Goal: Check status

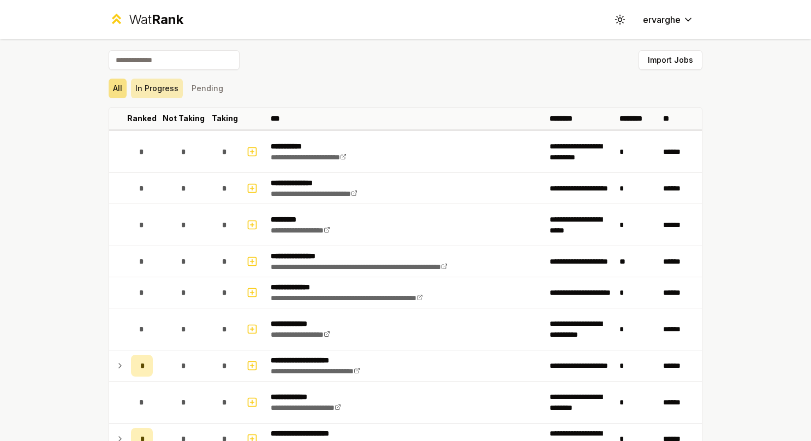
click at [151, 93] on button "In Progress" at bounding box center [157, 89] width 52 height 20
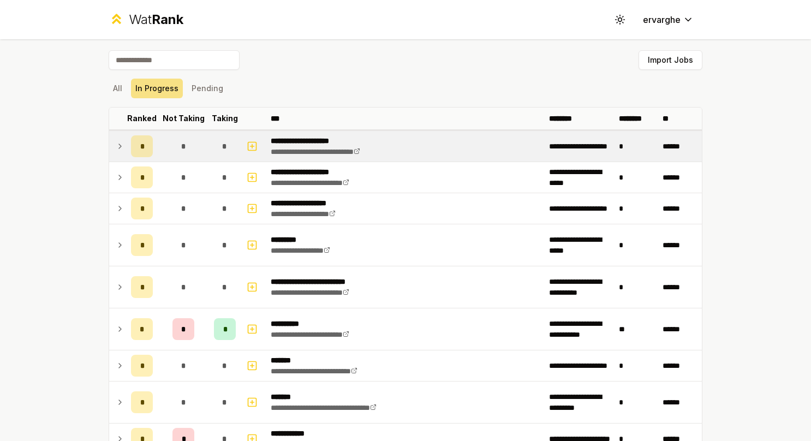
click at [120, 138] on td at bounding box center [117, 146] width 17 height 31
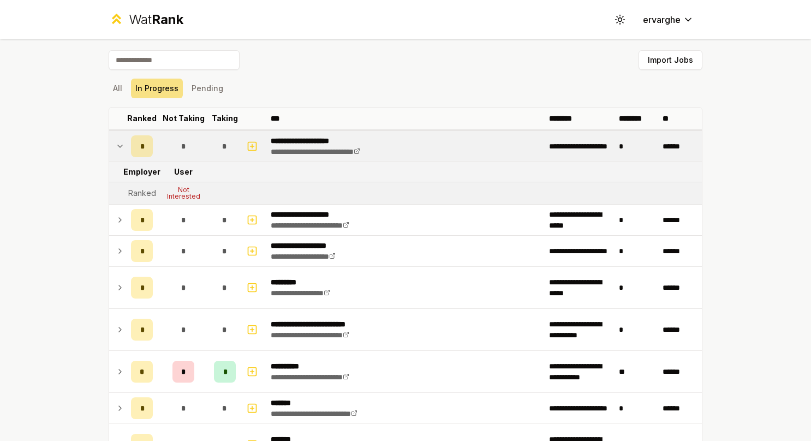
click at [120, 138] on td at bounding box center [117, 146] width 17 height 31
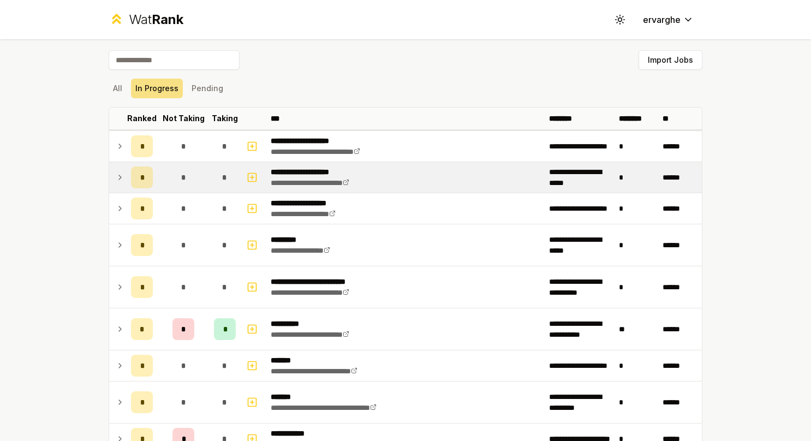
click at [117, 183] on td at bounding box center [117, 177] width 17 height 31
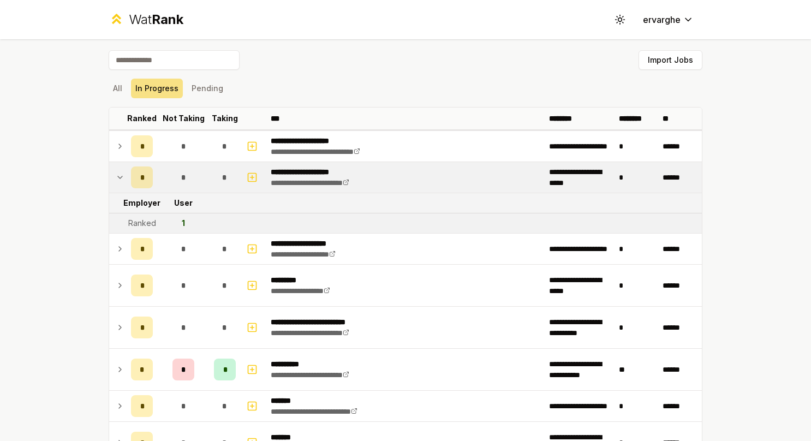
click at [116, 183] on td at bounding box center [117, 177] width 17 height 31
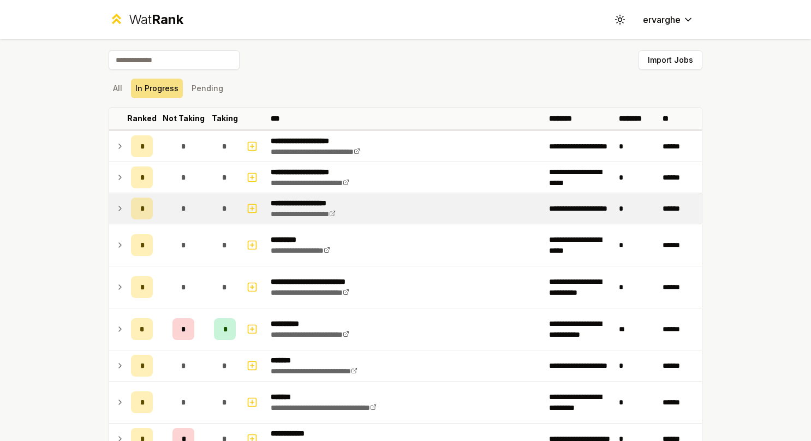
click at [116, 207] on icon at bounding box center [120, 208] width 9 height 13
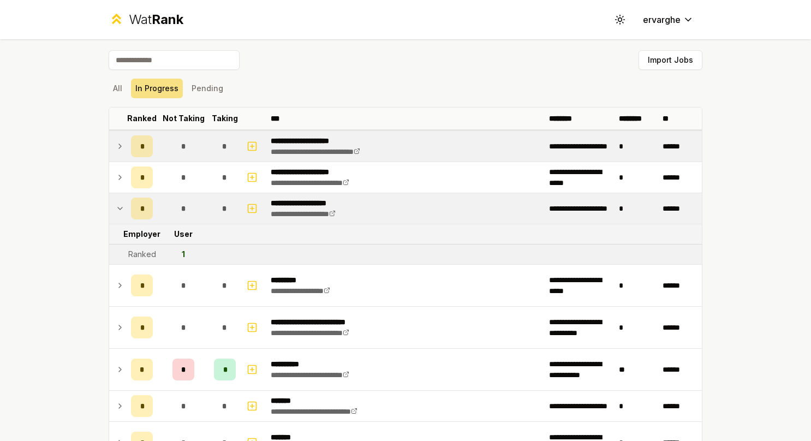
click at [118, 140] on icon at bounding box center [120, 146] width 9 height 13
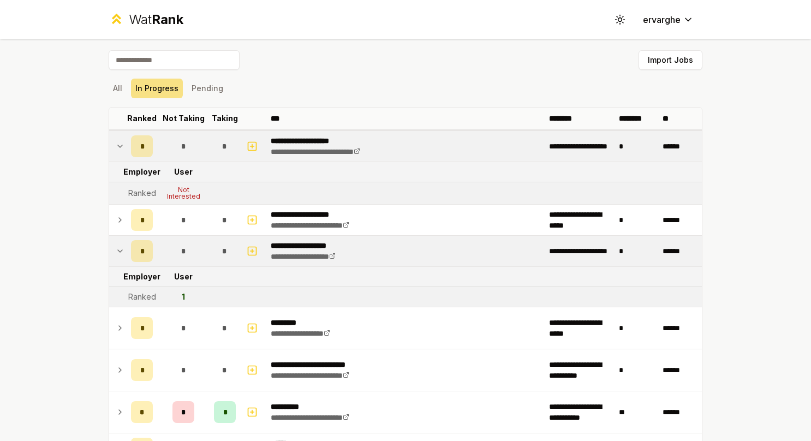
click at [118, 140] on icon at bounding box center [120, 146] width 9 height 13
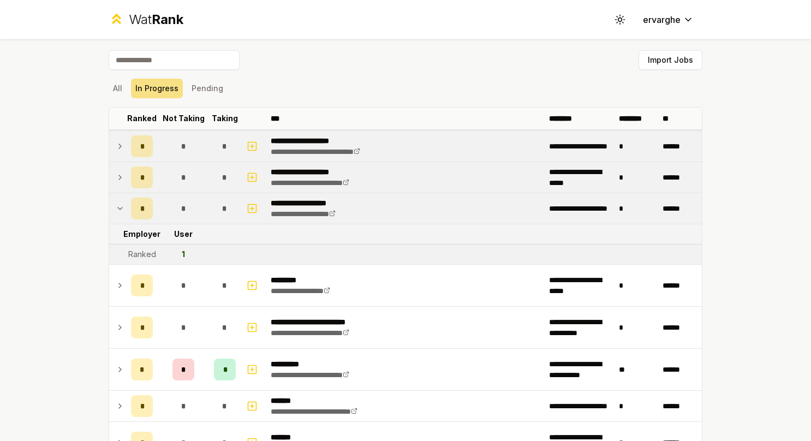
click at [116, 177] on icon at bounding box center [120, 177] width 9 height 13
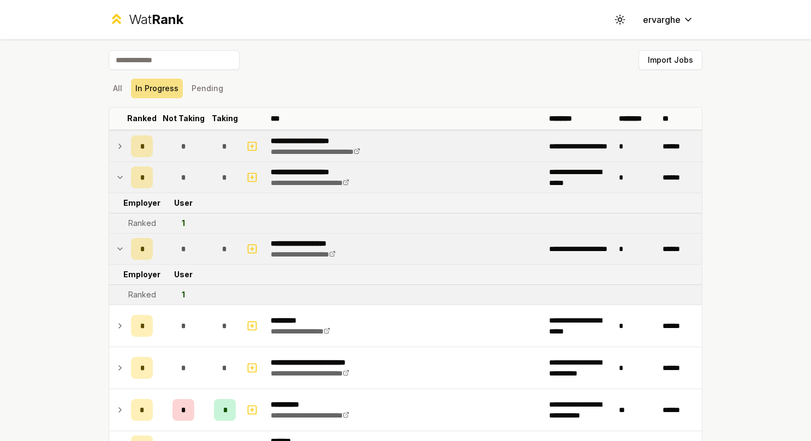
click at [115, 237] on td at bounding box center [117, 249] width 17 height 31
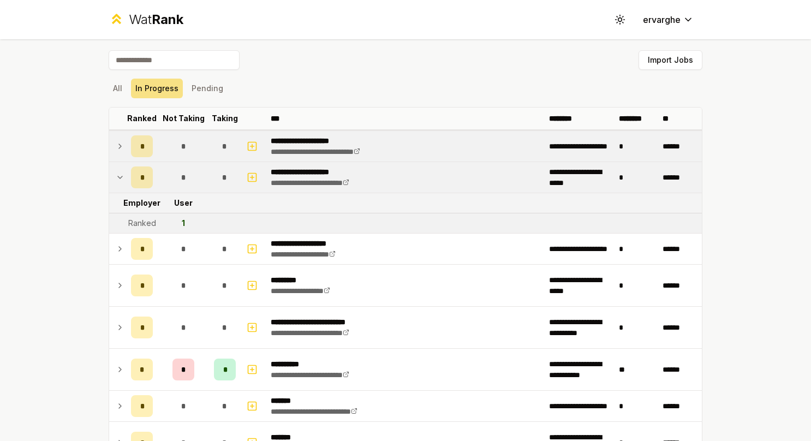
click at [116, 172] on icon at bounding box center [120, 177] width 9 height 13
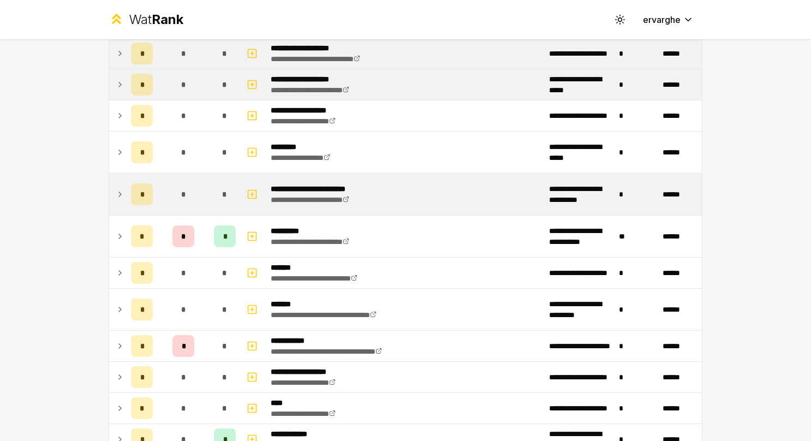
scroll to position [109, 0]
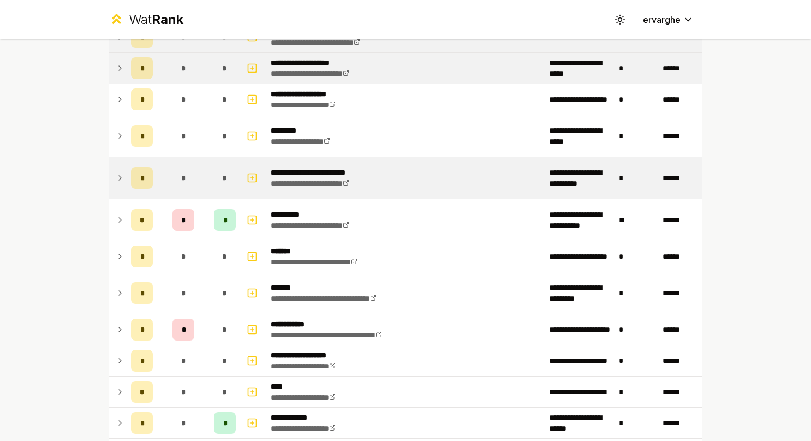
click at [116, 174] on icon at bounding box center [120, 177] width 9 height 13
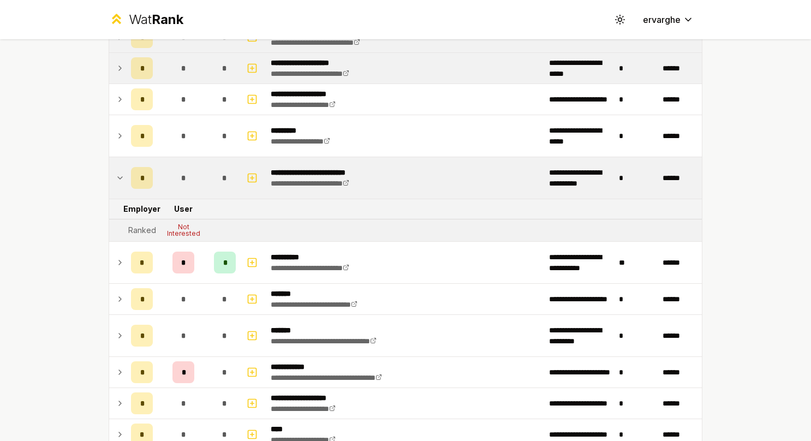
click at [117, 182] on icon at bounding box center [120, 177] width 9 height 13
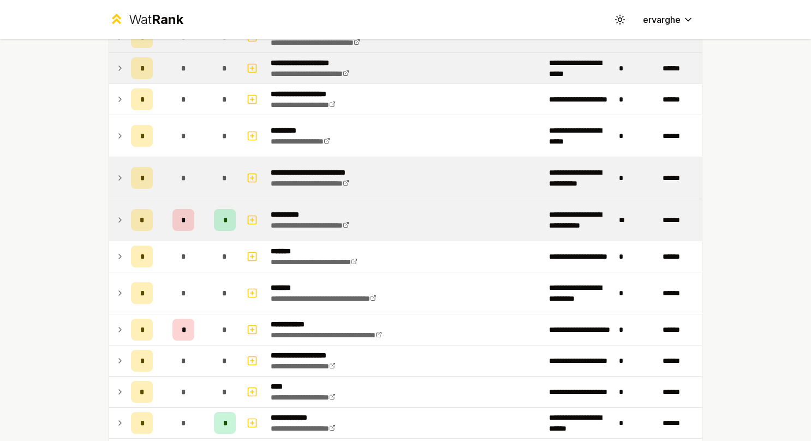
click at [127, 202] on td "*" at bounding box center [142, 219] width 31 height 41
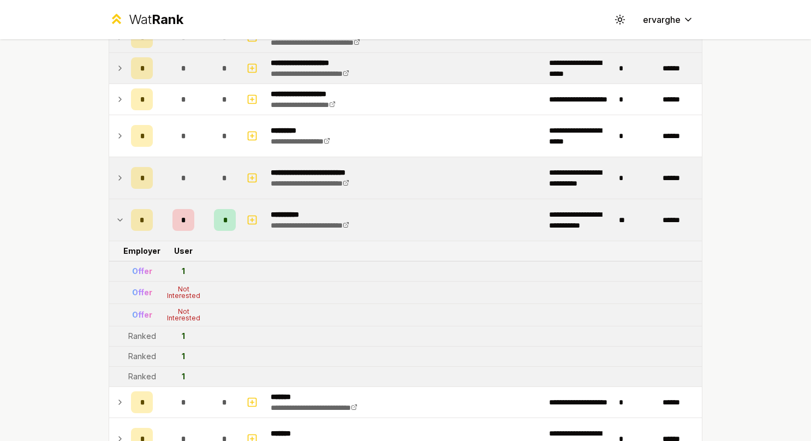
click at [127, 204] on td "*" at bounding box center [142, 219] width 31 height 41
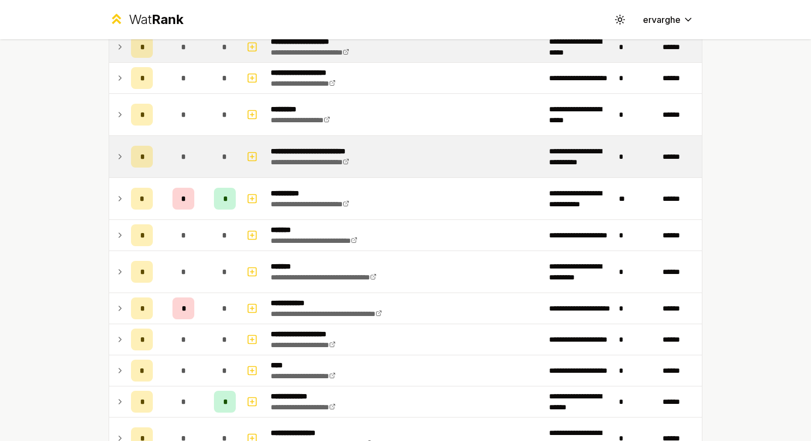
scroll to position [130, 0]
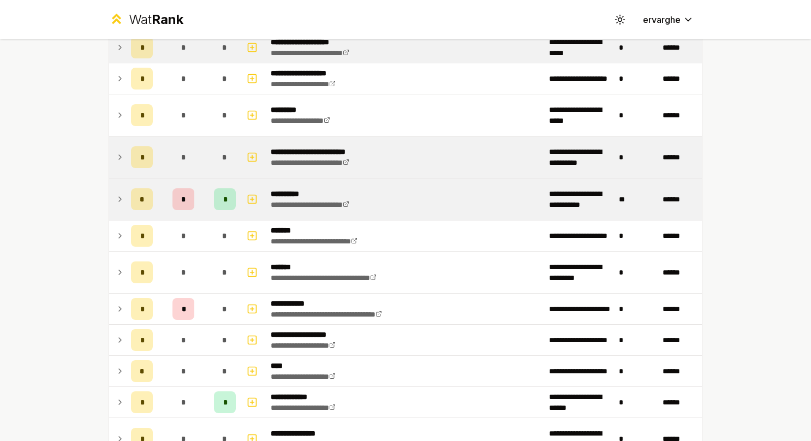
click at [116, 193] on icon at bounding box center [120, 199] width 9 height 13
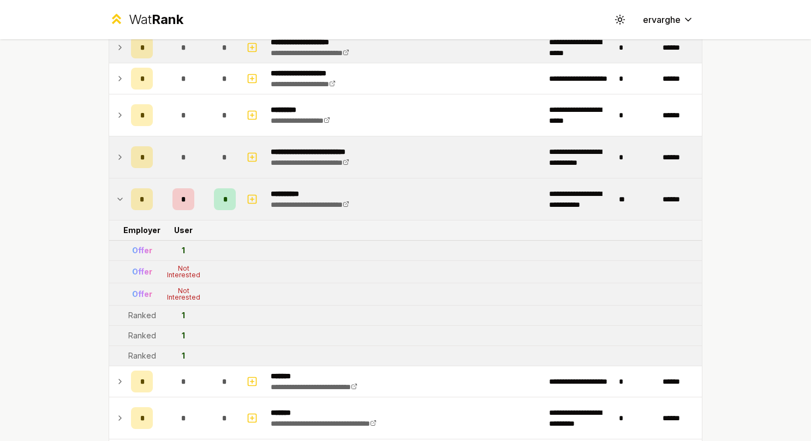
click at [116, 193] on icon at bounding box center [120, 199] width 9 height 13
